Goal: Transaction & Acquisition: Purchase product/service

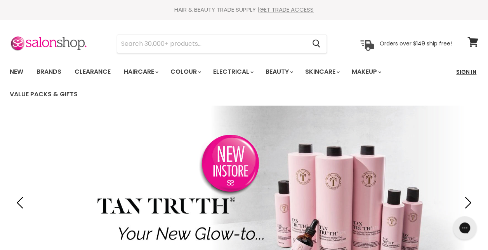
click at [464, 78] on link "Sign In" at bounding box center [467, 72] width 30 height 16
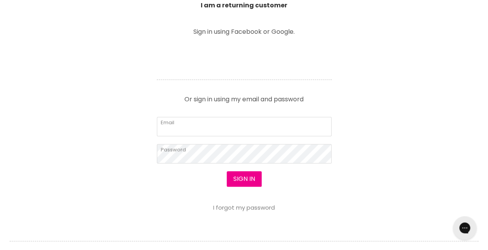
scroll to position [314, 0]
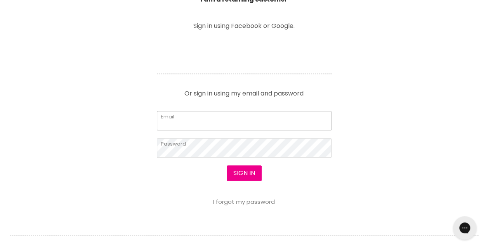
type input "mandybryers@hotmail.com"
click at [248, 170] on button "Sign in" at bounding box center [244, 173] width 35 height 16
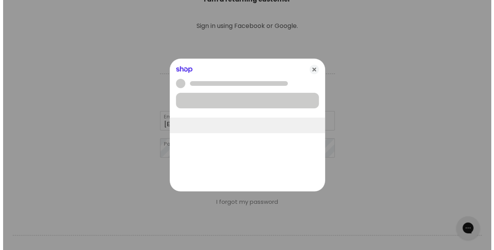
scroll to position [314, 0]
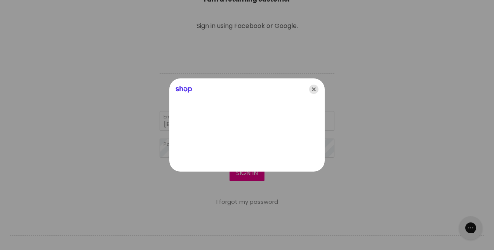
click at [313, 89] on icon "Close" at bounding box center [313, 89] width 9 height 9
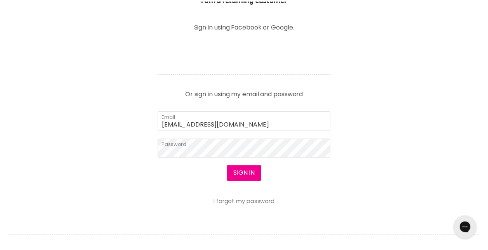
scroll to position [314, 0]
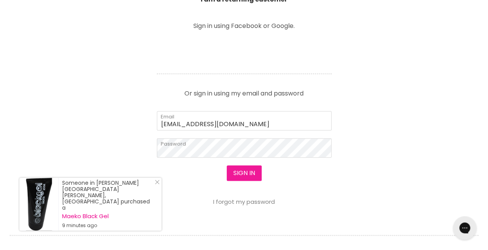
click at [244, 170] on button "Sign in" at bounding box center [244, 173] width 35 height 16
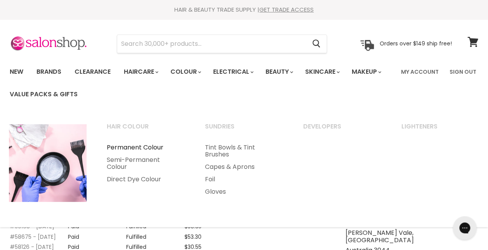
click at [136, 146] on link "Permanent Colour" at bounding box center [145, 147] width 97 height 12
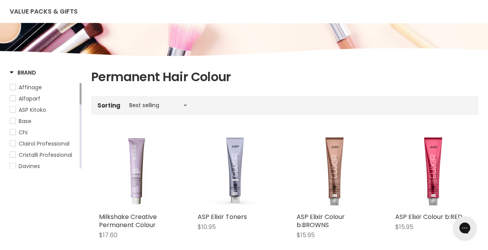
scroll to position [98, 0]
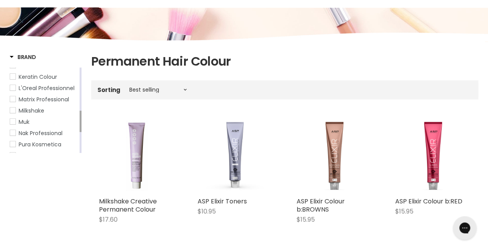
drag, startPoint x: 80, startPoint y: 75, endPoint x: 84, endPoint y: 116, distance: 41.0
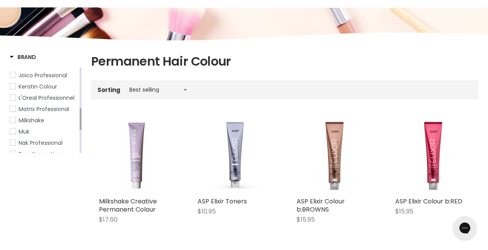
click at [14, 111] on span "Matrix Professional" at bounding box center [12, 108] width 5 height 5
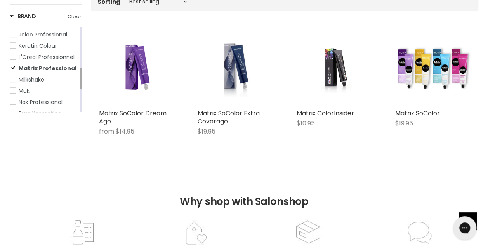
scroll to position [188, 0]
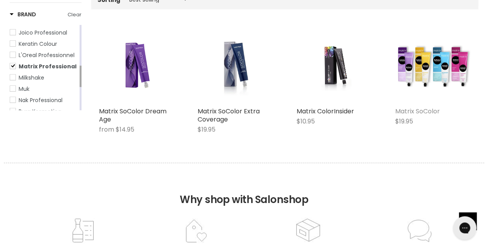
click at [428, 112] on link "Matrix SoColor" at bounding box center [417, 111] width 45 height 9
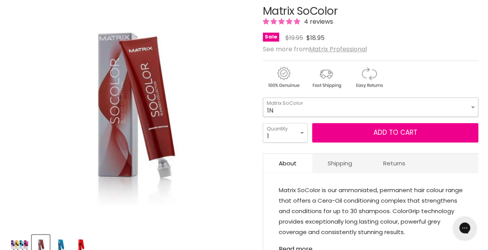
click at [472, 107] on select "1N 2N 3N 4N 5N 6N 7N 8N 10N 5NA 6NA 7NA 8NA 4A 6A" at bounding box center [370, 106] width 215 height 19
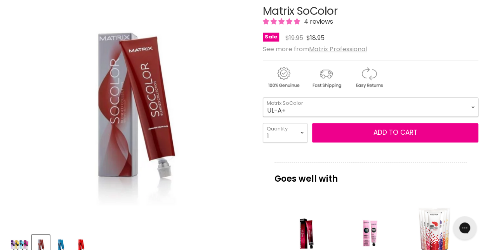
click at [263, 97] on select "1N 2N 3N 4N 5N 6N 7N 8N 10N 5NA 6NA 7NA 8NA 4A 6A" at bounding box center [370, 106] width 215 height 19
select select "UL-A+"
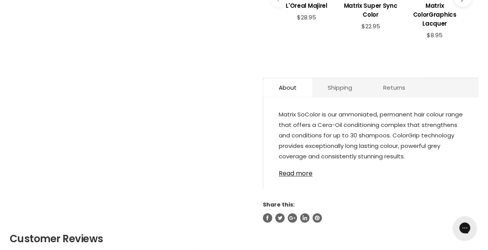
scroll to position [400, 0]
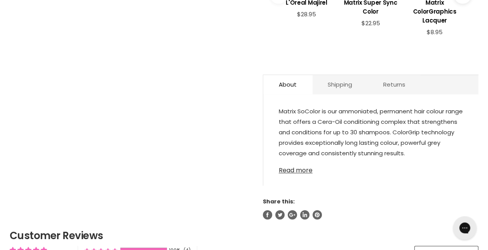
click at [312, 162] on link "Read more" at bounding box center [371, 168] width 184 height 12
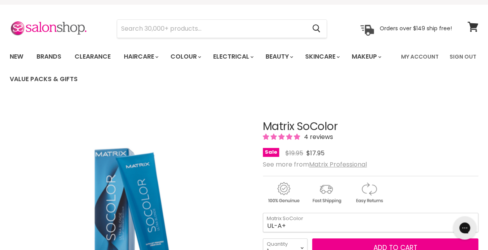
scroll to position [0, 0]
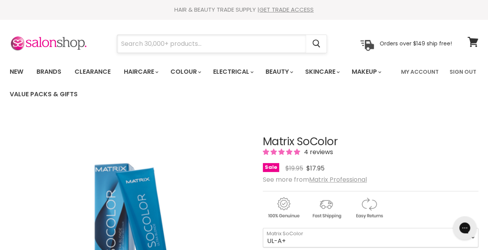
click at [182, 39] on input "Search" at bounding box center [211, 44] width 189 height 18
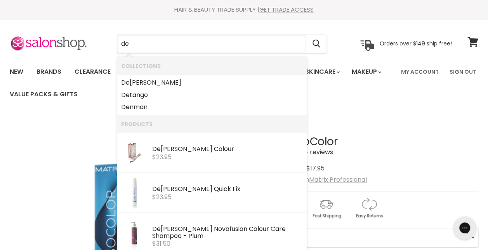
type input "dev"
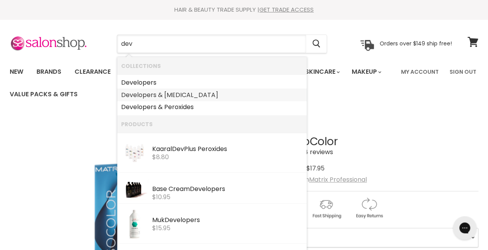
click at [137, 96] on link "Dev elopers & Peroxide" at bounding box center [212, 95] width 182 height 12
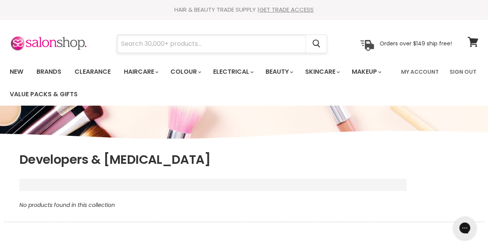
click at [179, 45] on input "Search" at bounding box center [211, 44] width 189 height 18
type input "r"
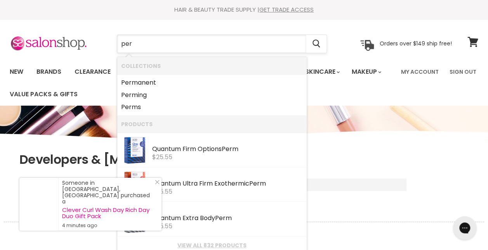
type input "pero"
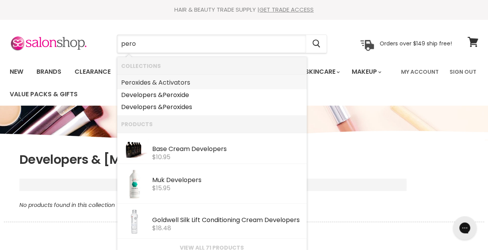
click at [122, 82] on b "Pero" at bounding box center [128, 82] width 14 height 9
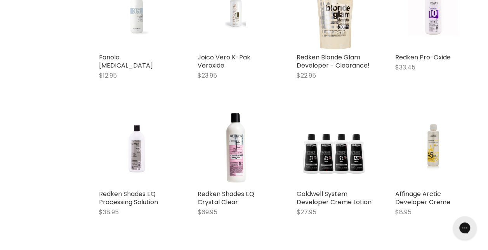
scroll to position [1523, 0]
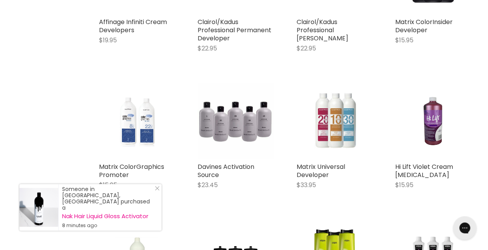
scroll to position [1829, 0]
click at [322, 165] on link "Matrix Universal Developer" at bounding box center [321, 170] width 49 height 17
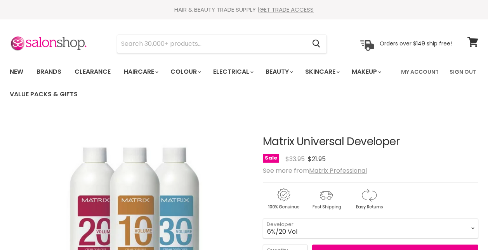
scroll to position [82, 0]
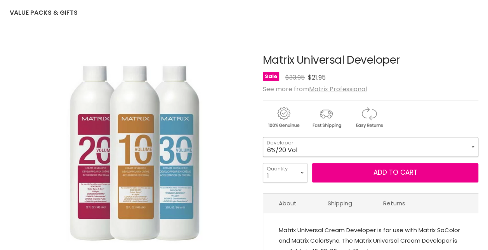
click at [471, 151] on select "6%/20 Vol 9%/30 Vol 3%/10 Vol 12%/40 Vol" at bounding box center [370, 146] width 215 height 19
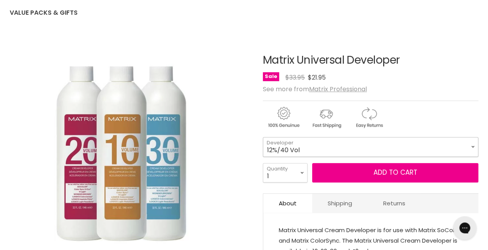
click at [263, 137] on select "6%/20 Vol 9%/30 Vol 3%/10 Vol 12%/40 Vol" at bounding box center [370, 146] width 215 height 19
select select "12%/40 Vol"
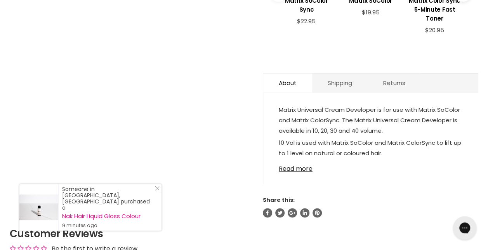
scroll to position [394, 0]
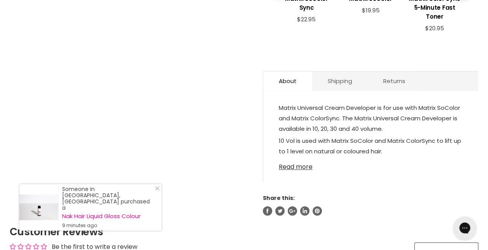
click at [304, 159] on link "Read more" at bounding box center [371, 165] width 184 height 12
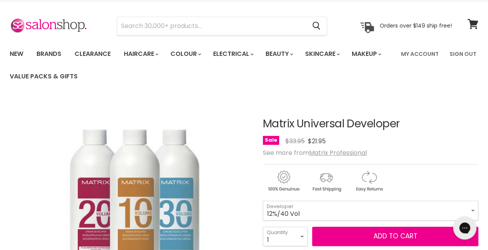
scroll to position [16, 0]
